Goal: Task Accomplishment & Management: Use online tool/utility

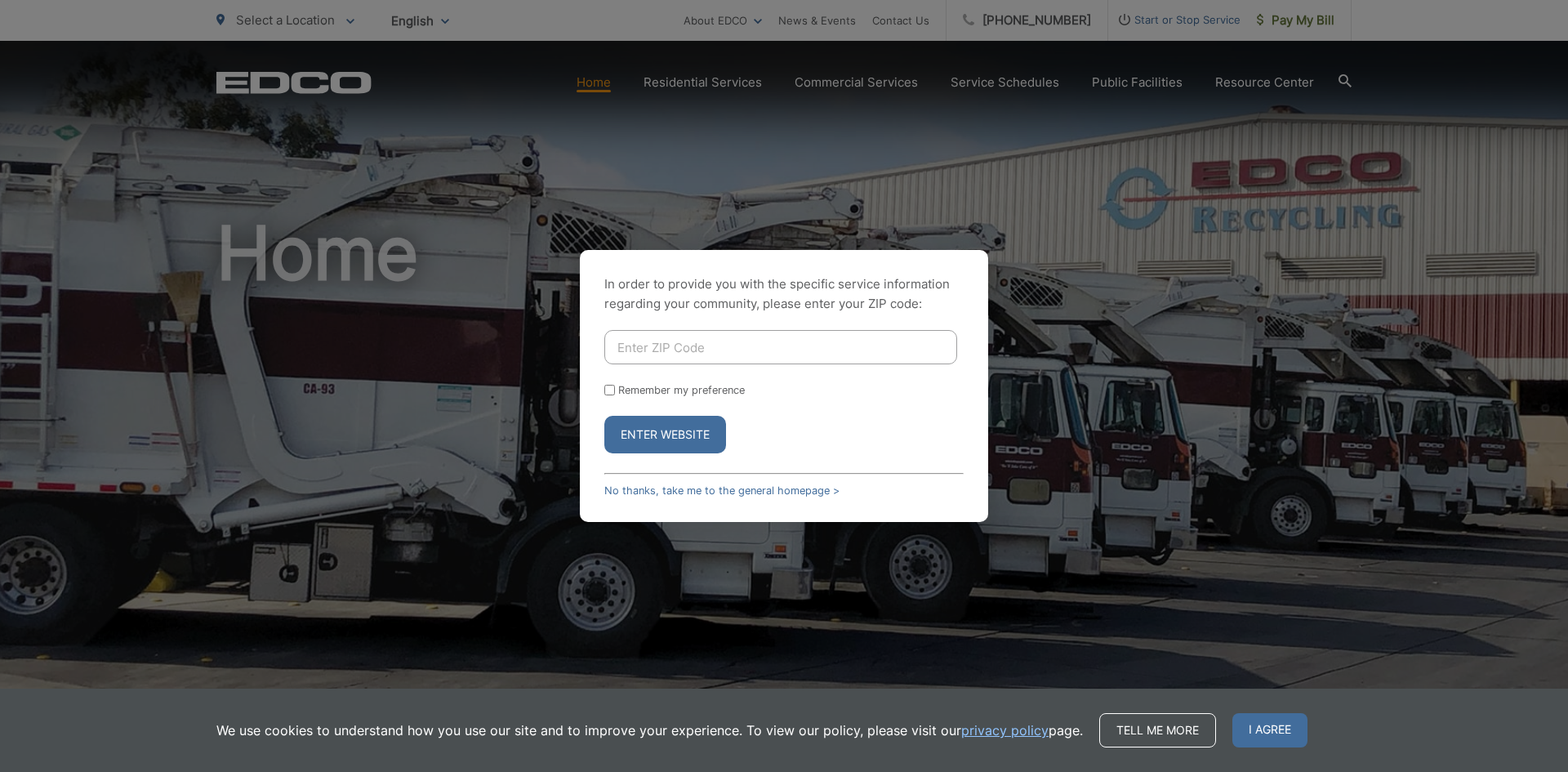
click at [722, 364] on form "Remember my preference Enter Website" at bounding box center [784, 391] width 359 height 123
click at [720, 350] on input "Enter ZIP Code" at bounding box center [780, 347] width 353 height 35
type input "92064"
click at [696, 429] on button "Enter Website" at bounding box center [665, 435] width 122 height 38
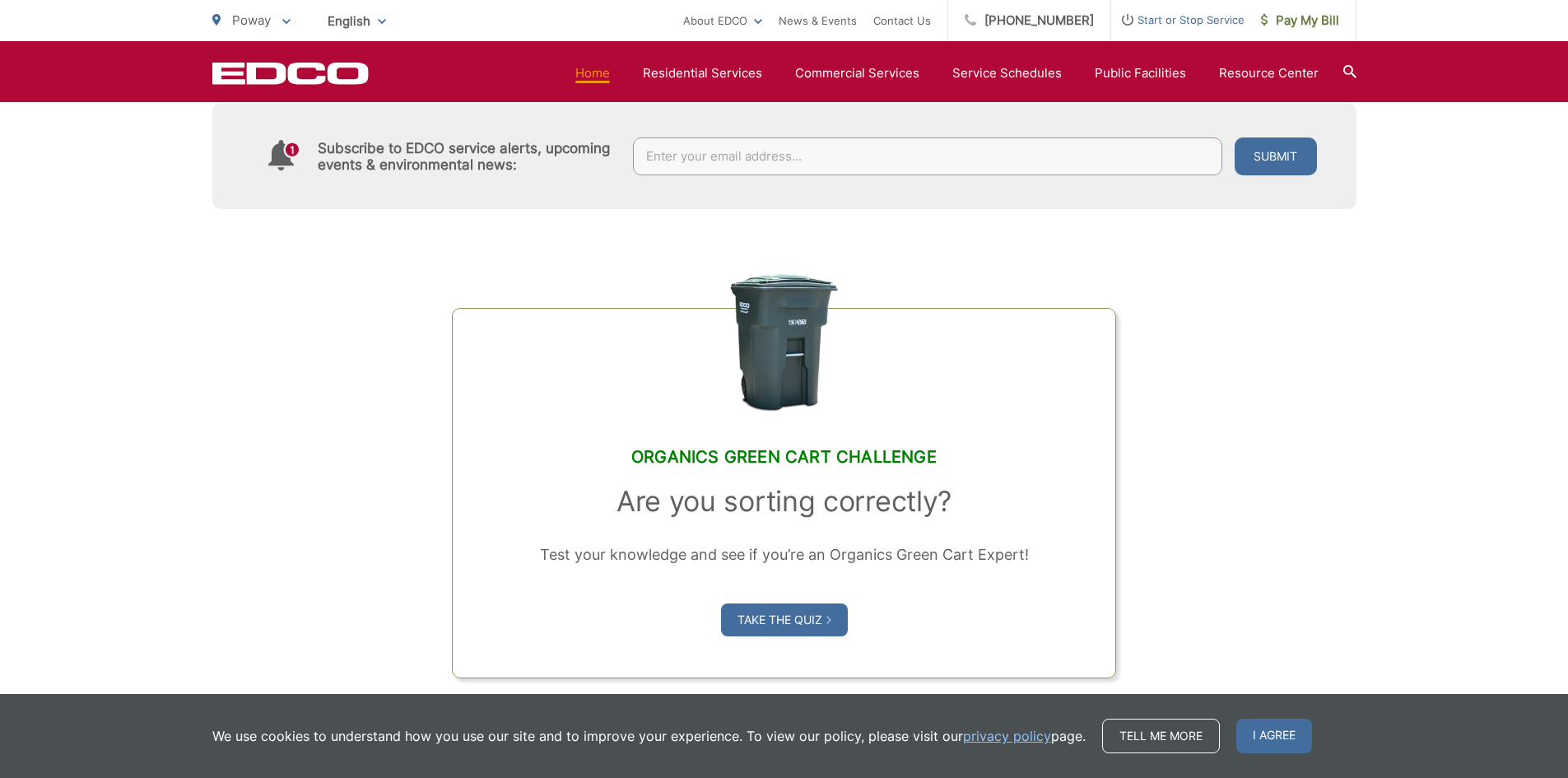
scroll to position [1317, 0]
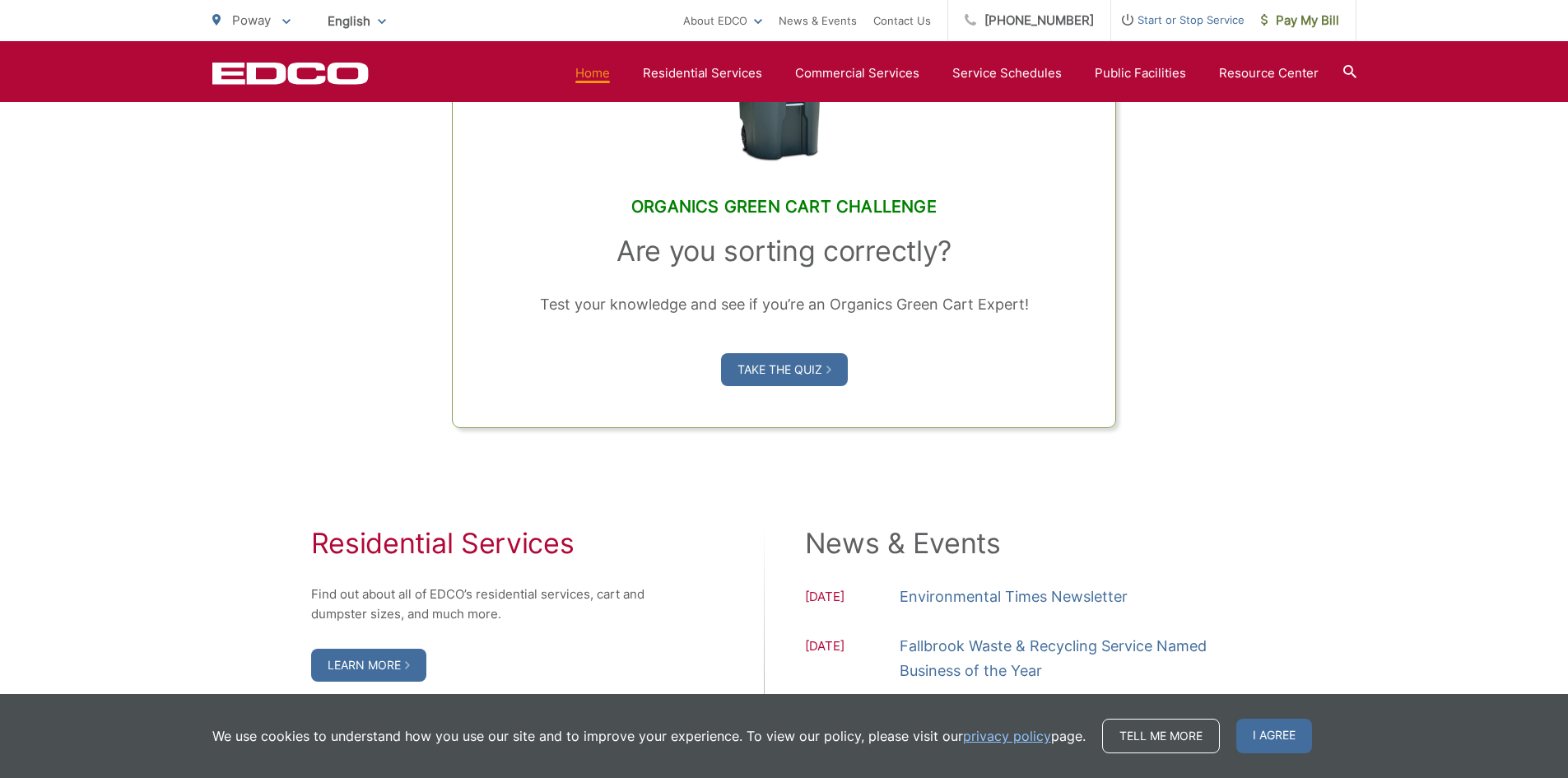
click at [1304, 27] on span "Pay My Bill" at bounding box center [1300, 21] width 78 height 20
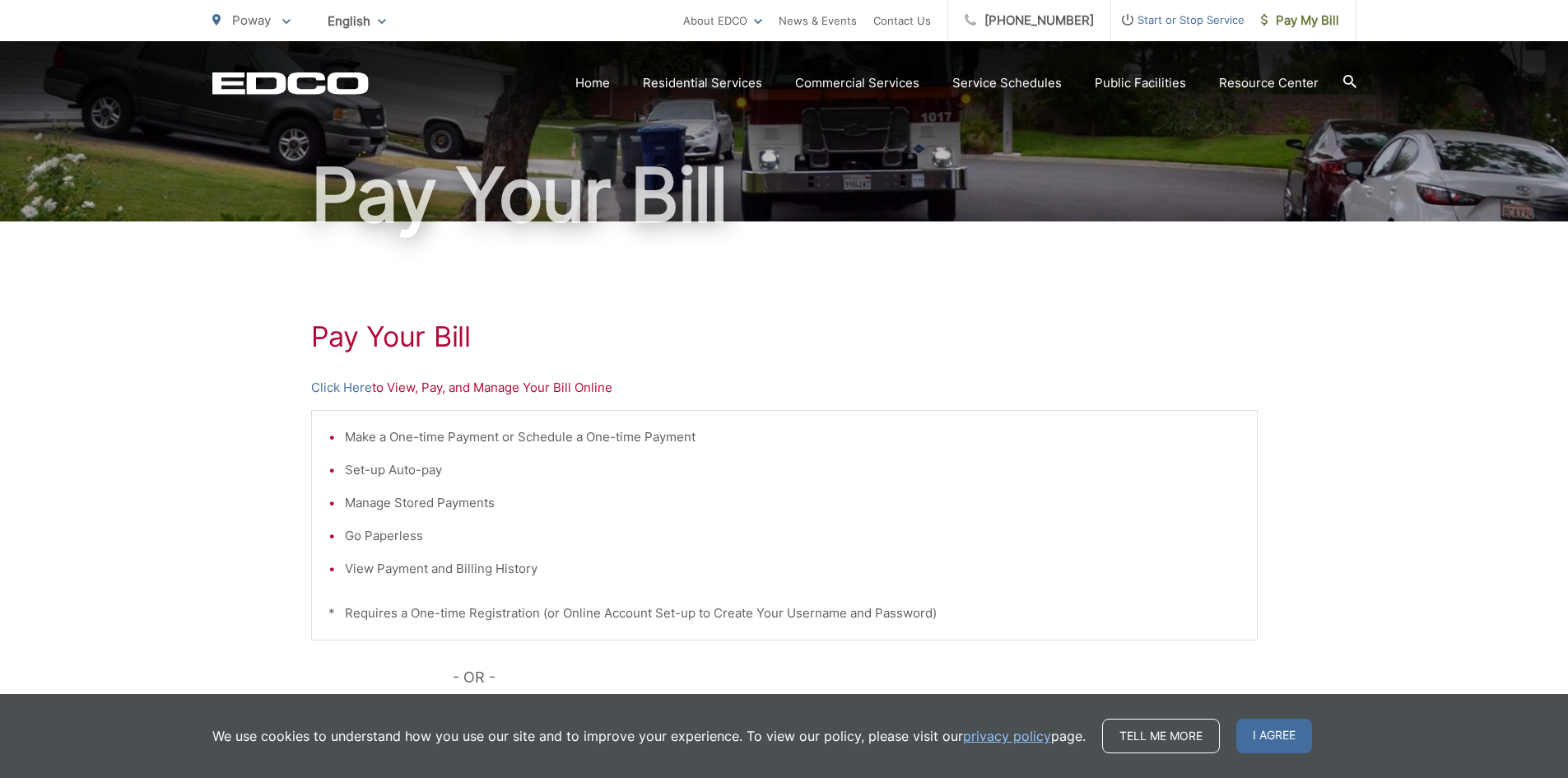
scroll to position [247, 0]
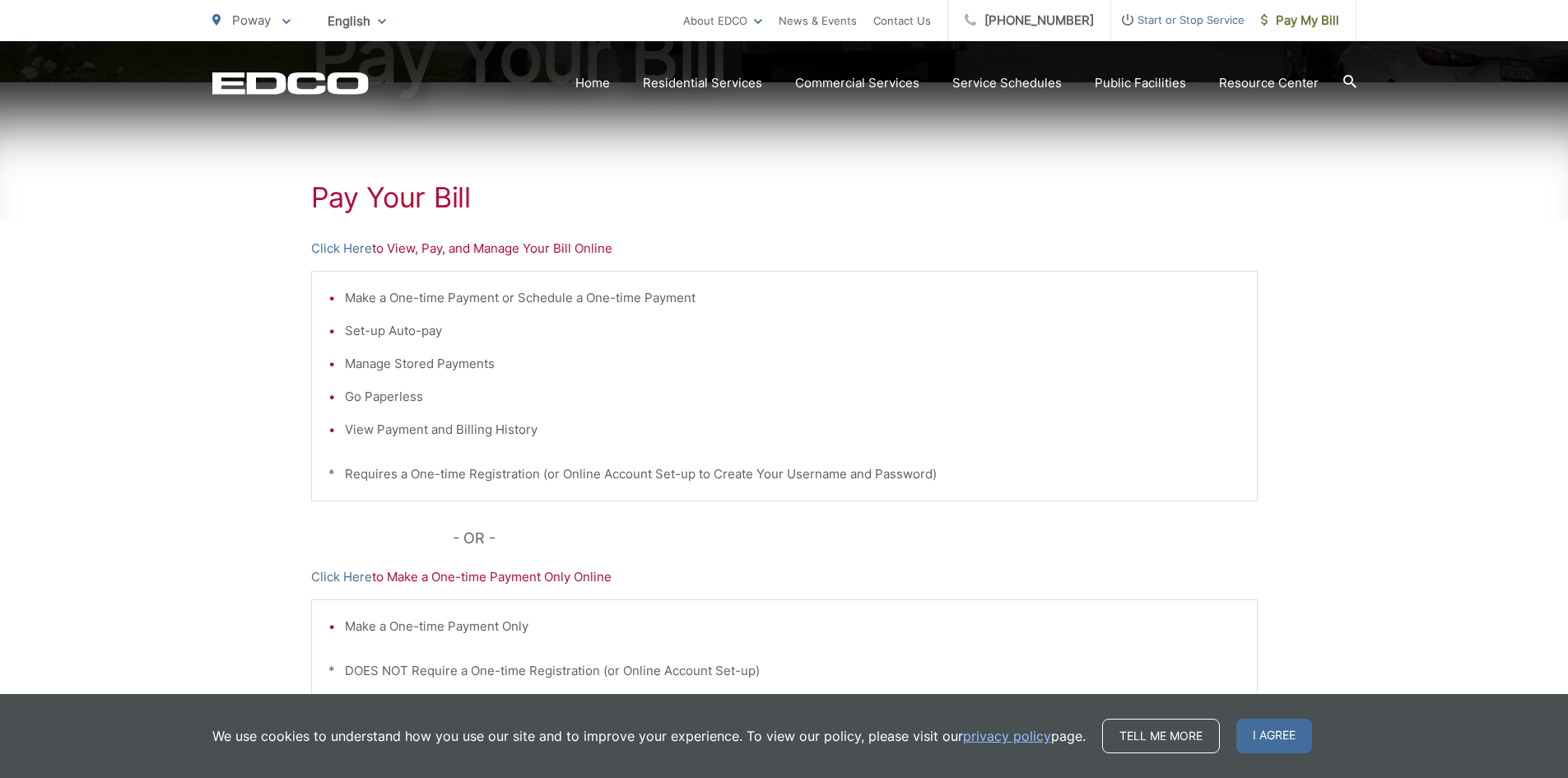
click at [327, 241] on link "Click Here" at bounding box center [341, 249] width 61 height 20
